Goal: Task Accomplishment & Management: Complete application form

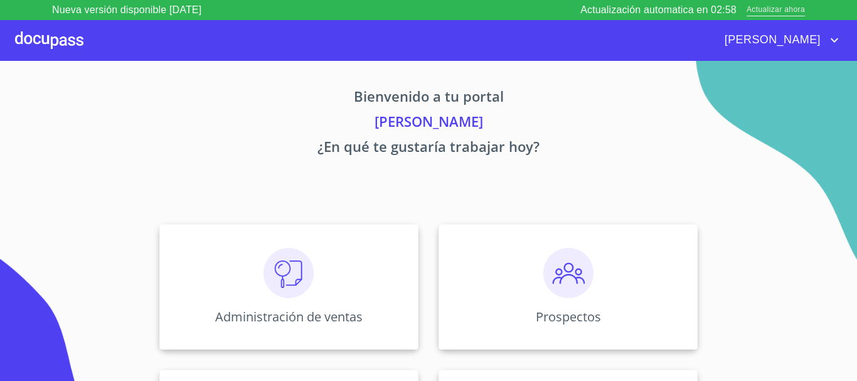
click at [793, 9] on span "Actualizar ahora" at bounding box center [775, 10] width 58 height 13
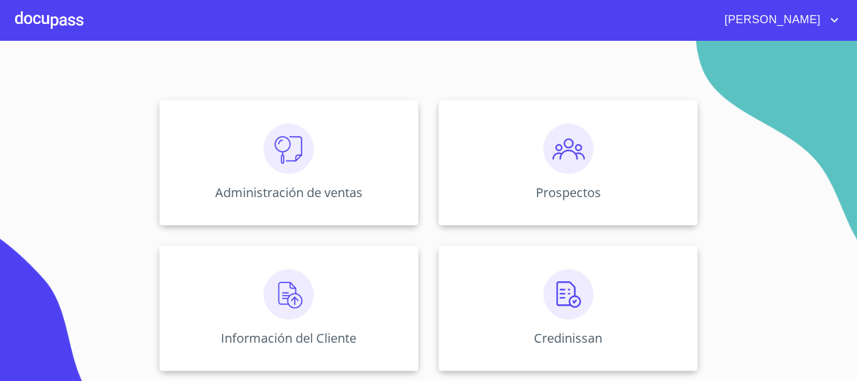
scroll to position [188, 0]
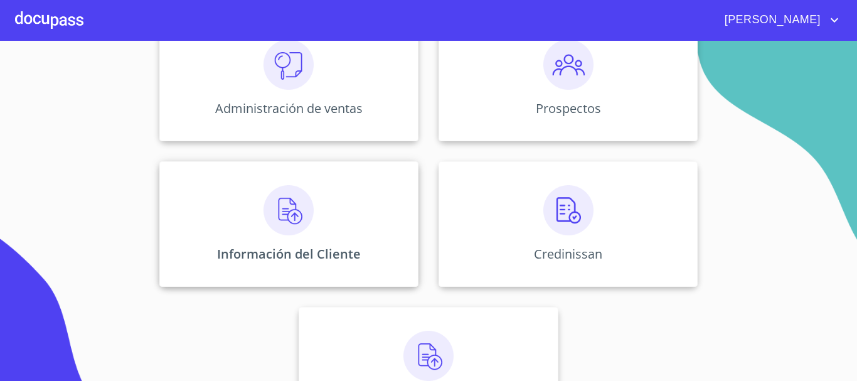
click at [281, 215] on img at bounding box center [288, 210] width 50 height 50
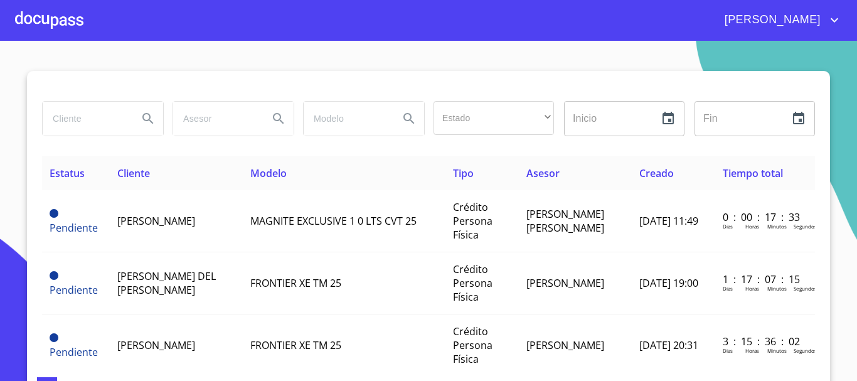
click at [79, 125] on input "search" at bounding box center [85, 119] width 85 height 34
type input "CONDOMINIO SANTA [PERSON_NAME]"
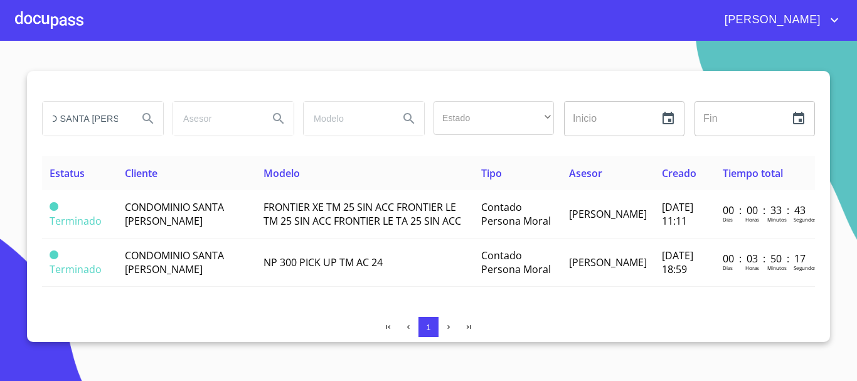
scroll to position [0, 0]
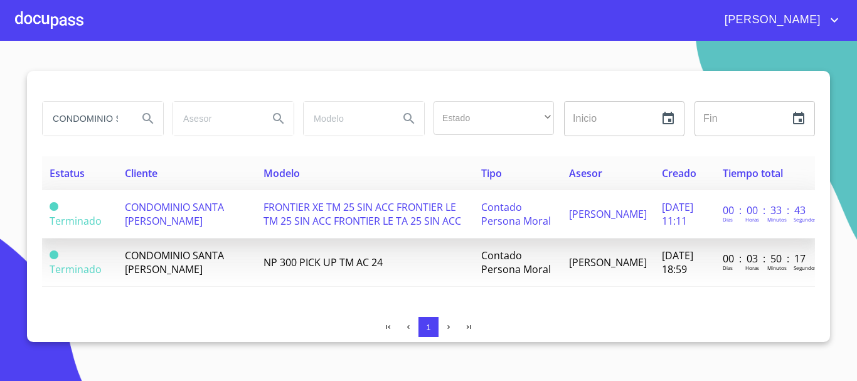
click at [144, 210] on span "CONDOMINIO SANTA [PERSON_NAME]" at bounding box center [174, 214] width 99 height 28
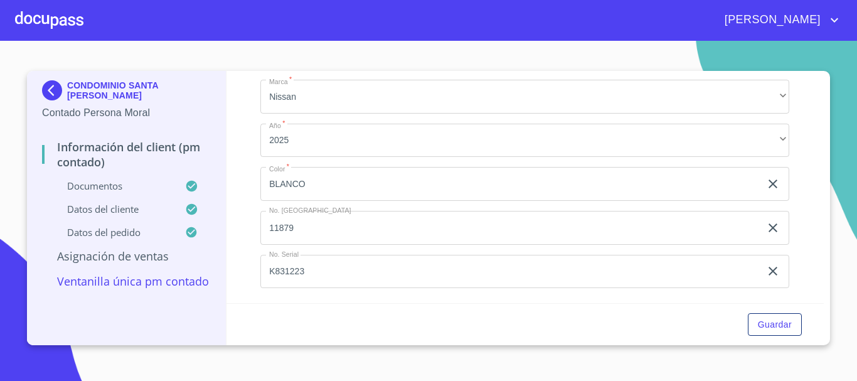
click at [335, 223] on input "11879" at bounding box center [510, 228] width 500 height 34
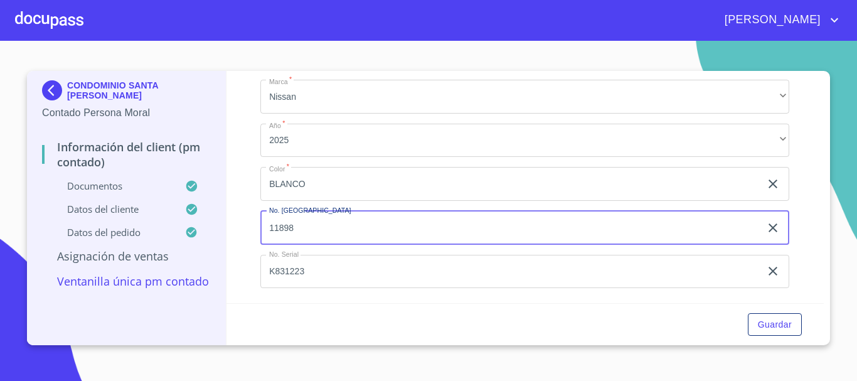
type input "11898"
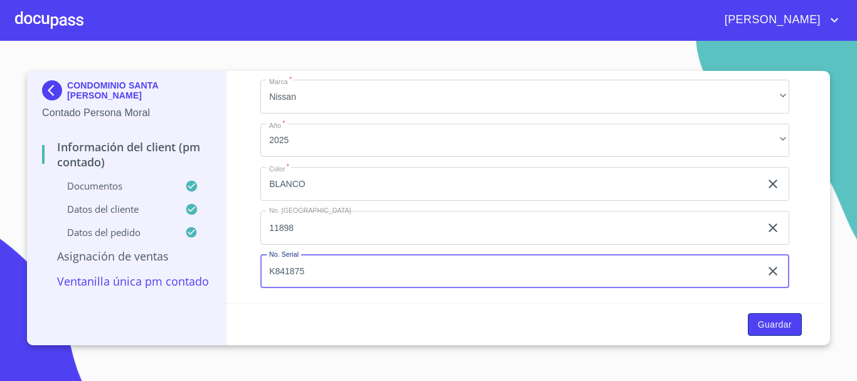
type input "K841875"
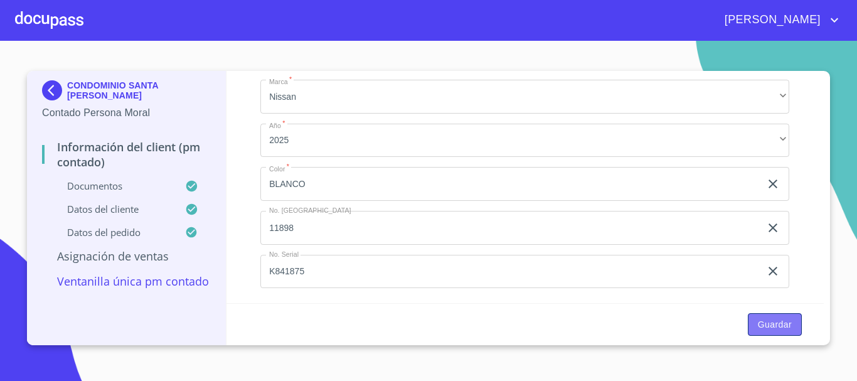
click at [791, 327] on span "Guardar" at bounding box center [775, 325] width 34 height 16
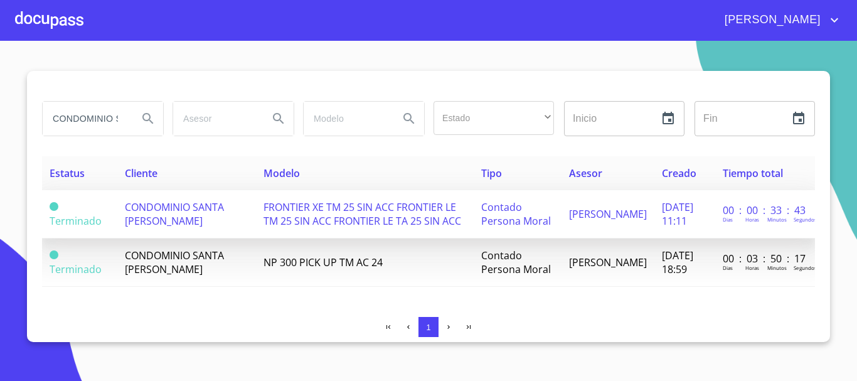
click at [175, 219] on span "CONDOMINIO SANTA [PERSON_NAME]" at bounding box center [174, 214] width 99 height 28
